Goal: Transaction & Acquisition: Purchase product/service

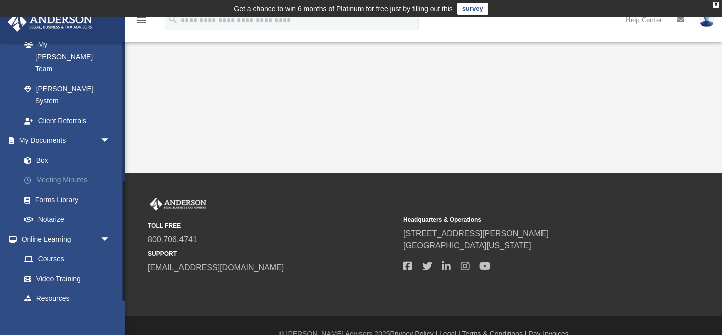
scroll to position [10, 0]
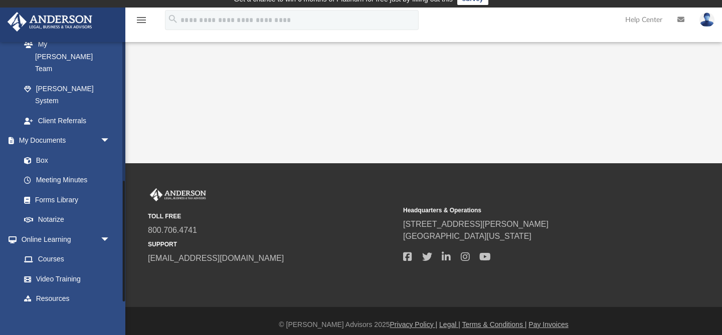
click at [32, 309] on link "Billing arrow_drop_down" at bounding box center [66, 319] width 118 height 20
click at [107, 309] on span "arrow_drop_down" at bounding box center [110, 319] width 20 height 21
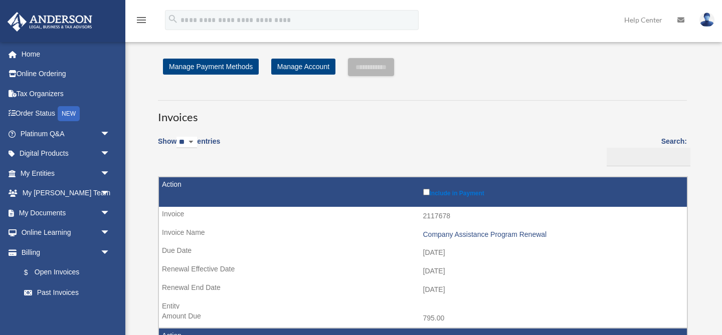
scroll to position [21, 0]
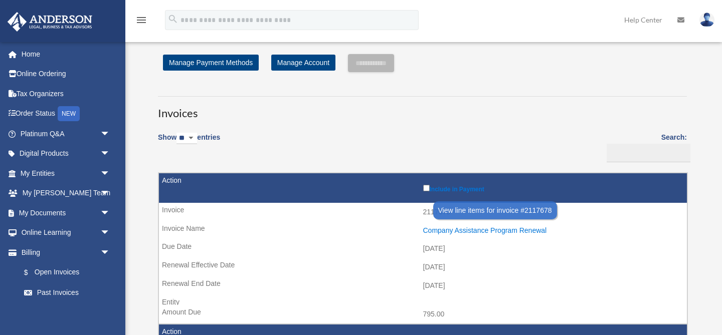
click at [448, 232] on div "Company Assistance Program Renewal" at bounding box center [552, 231] width 259 height 9
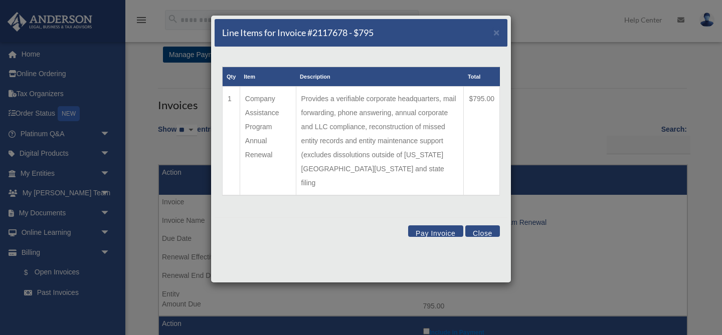
scroll to position [35, 0]
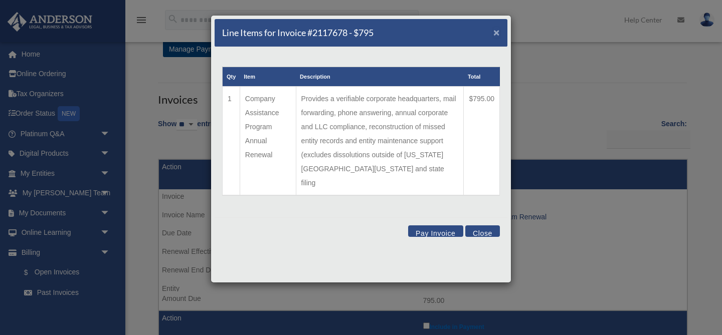
click at [497, 32] on span "×" at bounding box center [496, 33] width 7 height 12
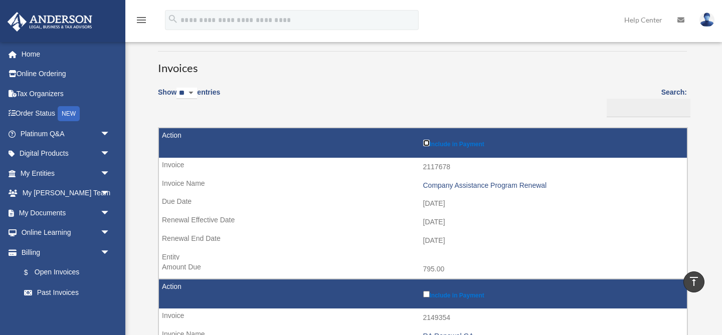
scroll to position [0, 0]
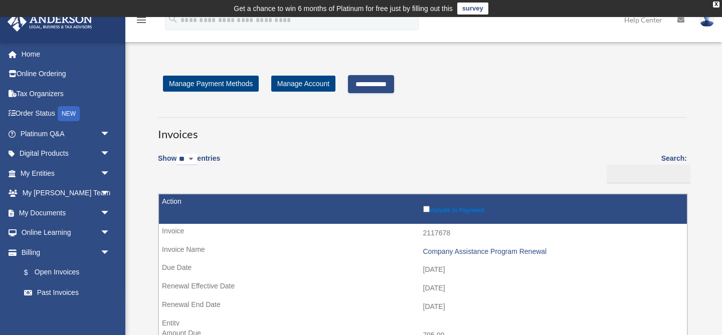
click at [372, 84] on input "**********" at bounding box center [371, 84] width 46 height 18
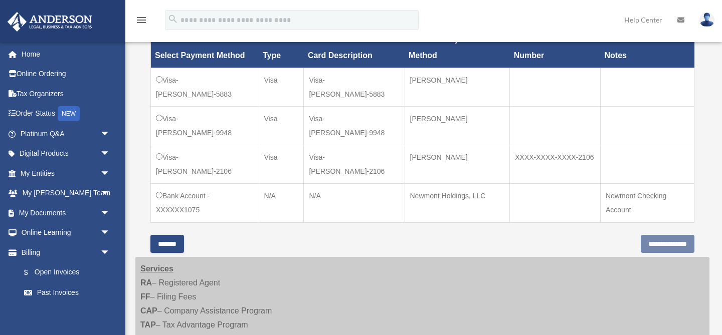
scroll to position [326, 0]
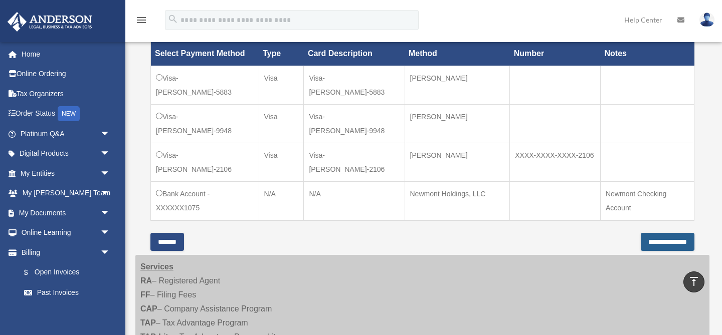
click at [640, 245] on input "**********" at bounding box center [667, 242] width 54 height 18
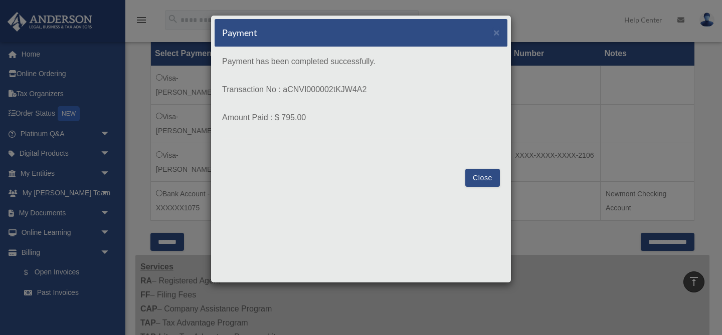
click at [481, 180] on button "Close" at bounding box center [482, 178] width 35 height 18
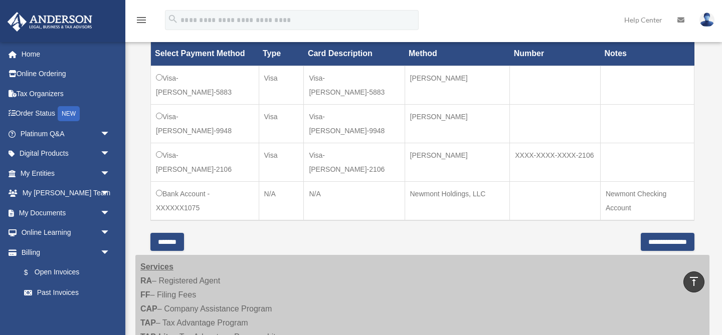
click at [705, 17] on img at bounding box center [706, 20] width 15 height 15
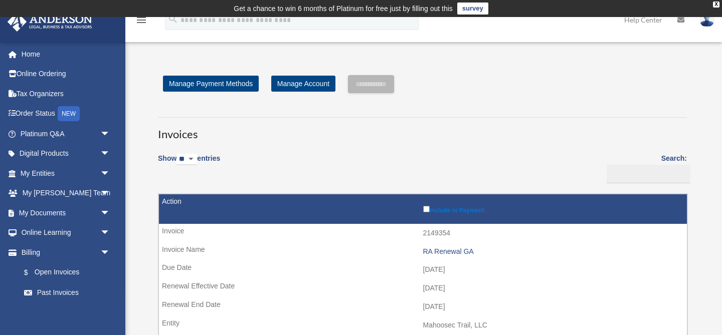
click at [702, 27] on link at bounding box center [707, 19] width 30 height 44
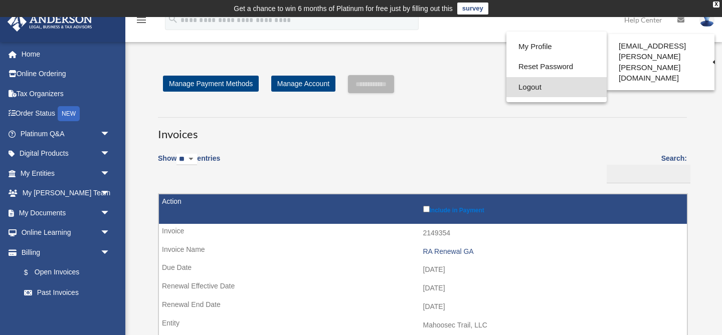
click at [517, 85] on link "Logout" at bounding box center [556, 87] width 100 height 21
